Goal: Task Accomplishment & Management: Use online tool/utility

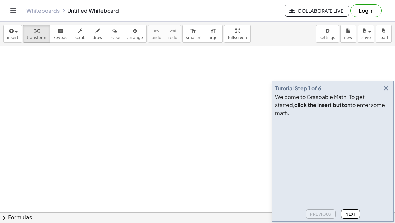
click at [275, 92] on icon "button" at bounding box center [386, 88] width 8 height 8
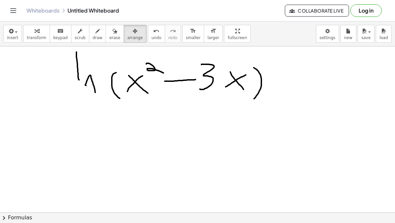
scroll to position [13, 0]
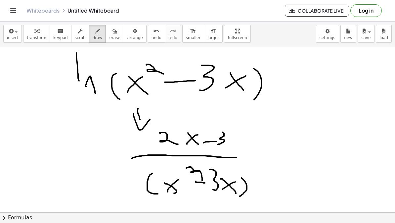
click at [133, 42] on button "arrange" at bounding box center [135, 34] width 23 height 18
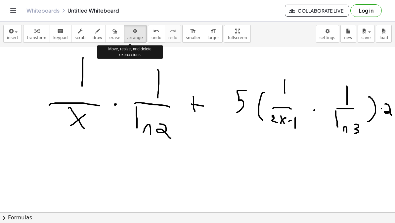
scroll to position [699, 0]
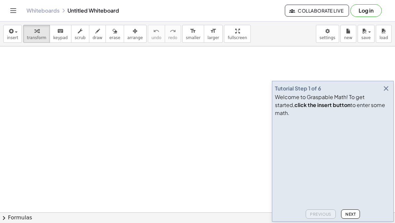
click at [390, 93] on button "button" at bounding box center [385, 88] width 9 height 9
click at [388, 92] on icon "button" at bounding box center [386, 88] width 8 height 8
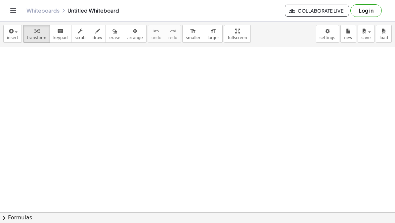
click at [89, 25] on button "draw" at bounding box center [97, 34] width 17 height 18
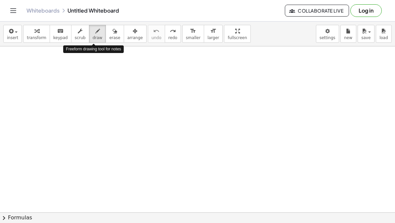
click at [268, 30] on div "insert select one: Math Expression Function Text Youtube Video Graphing Geometr…" at bounding box center [197, 33] width 395 height 25
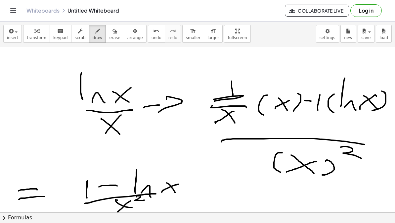
click at [132, 42] on button "arrange" at bounding box center [135, 34] width 23 height 18
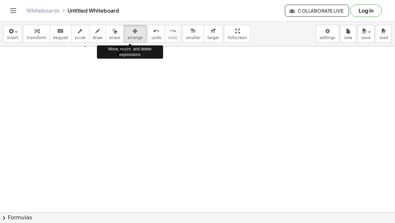
scroll to position [159, 0]
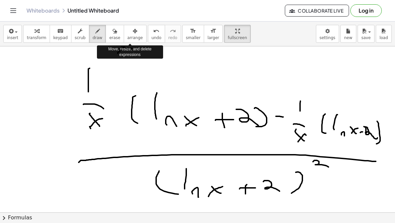
click at [140, 29] on button "arrange" at bounding box center [135, 34] width 23 height 18
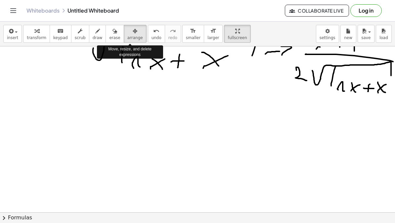
scroll to position [401, 0]
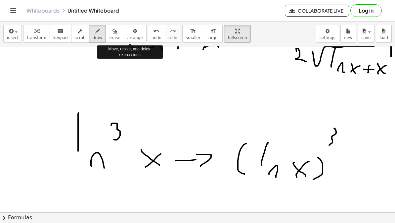
click at [133, 19] on div "Whiteboards Untitled Whiteboard Collaborate Live Log in" at bounding box center [197, 10] width 379 height 21
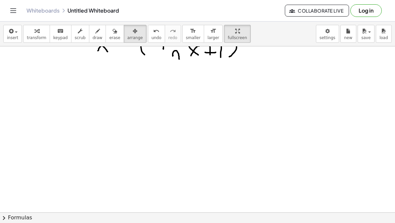
scroll to position [1045, 0]
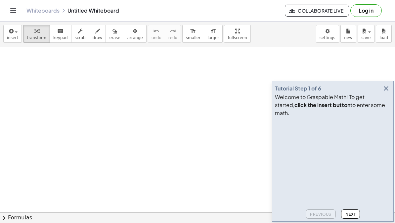
click at [388, 92] on icon "button" at bounding box center [386, 88] width 8 height 8
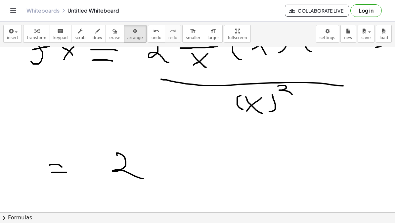
scroll to position [186, 0]
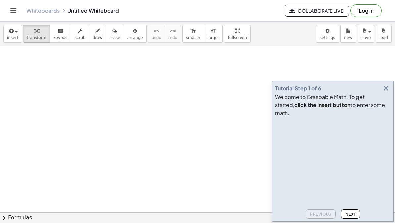
click at [388, 92] on icon "button" at bounding box center [386, 88] width 8 height 8
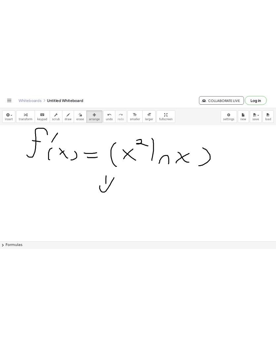
scroll to position [26, 0]
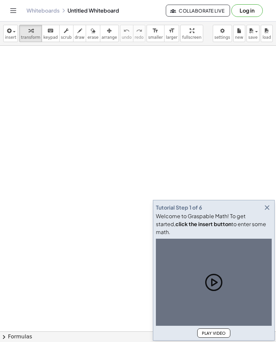
click at [266, 211] on icon "button" at bounding box center [267, 207] width 8 height 8
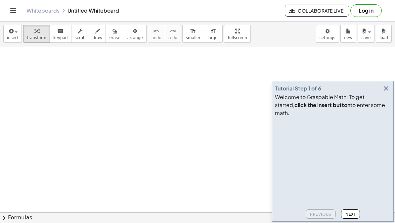
click at [386, 92] on icon "button" at bounding box center [386, 88] width 8 height 8
click at [390, 93] on button "button" at bounding box center [385, 88] width 9 height 9
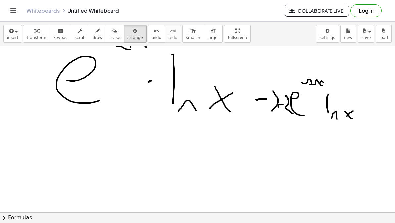
scroll to position [28, 0]
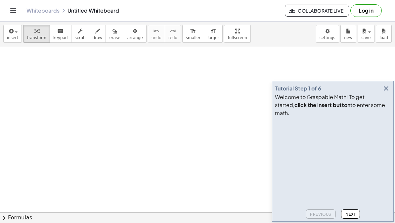
click at [390, 92] on icon "button" at bounding box center [386, 88] width 8 height 8
click at [388, 92] on icon "button" at bounding box center [386, 88] width 8 height 8
click at [390, 92] on icon "button" at bounding box center [386, 88] width 8 height 8
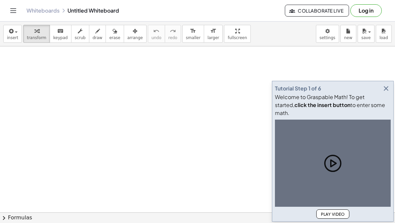
click at [385, 92] on icon "button" at bounding box center [386, 88] width 8 height 8
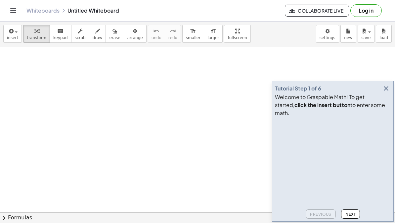
click at [388, 92] on icon "button" at bounding box center [386, 88] width 8 height 8
click at [390, 92] on icon "button" at bounding box center [386, 88] width 8 height 8
click at [386, 92] on icon "button" at bounding box center [386, 88] width 8 height 8
click at [388, 105] on div "Welcome to Graspable Math! To get started, click the insert button to enter som…" at bounding box center [333, 105] width 116 height 24
click at [387, 105] on div "Welcome to Graspable Math! To get started, click the insert button to enter som…" at bounding box center [333, 105] width 116 height 24
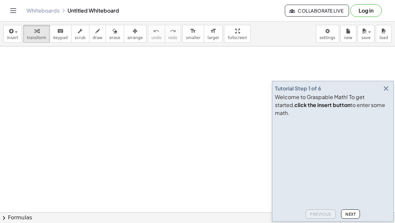
click at [387, 93] on button "button" at bounding box center [385, 88] width 9 height 9
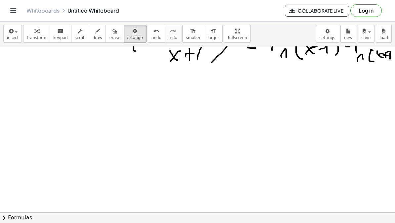
scroll to position [99, 0]
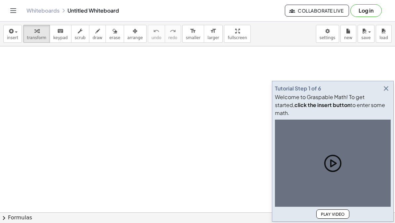
click at [390, 92] on icon "button" at bounding box center [386, 88] width 8 height 8
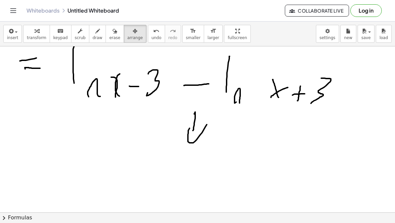
scroll to position [32, 0]
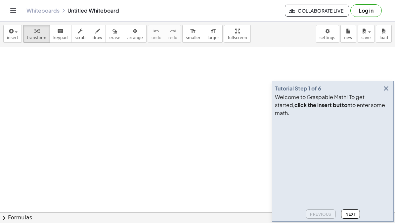
click at [386, 92] on icon "button" at bounding box center [386, 88] width 8 height 8
click at [385, 92] on icon "button" at bounding box center [386, 88] width 8 height 8
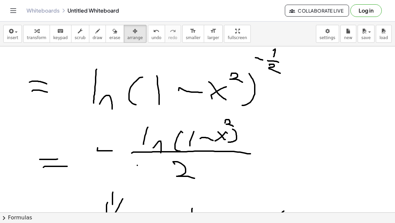
scroll to position [94, 0]
